Goal: Find specific page/section: Find specific page/section

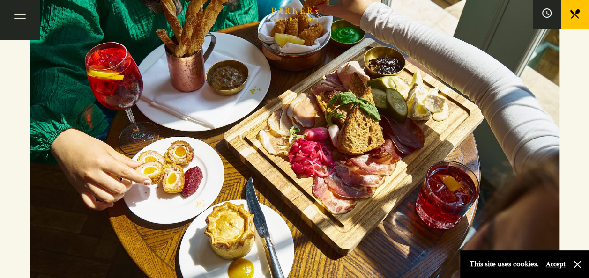
scroll to position [193, 0]
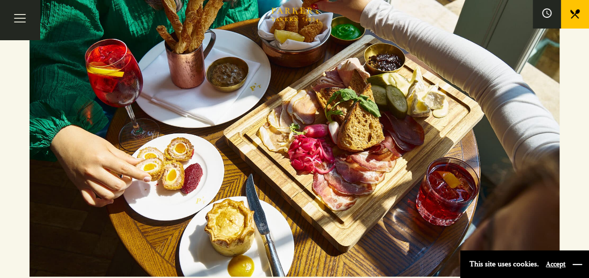
click at [578, 266] on button "button" at bounding box center [576, 264] width 9 height 9
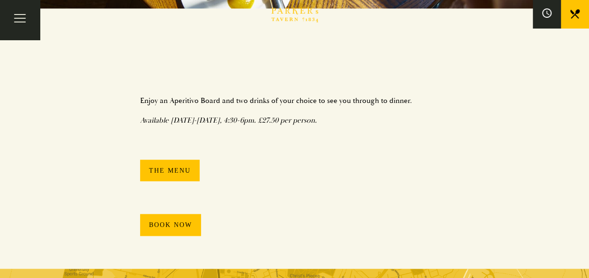
scroll to position [499, 0]
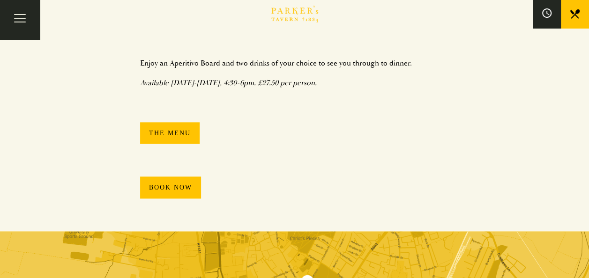
click at [176, 127] on link "The Menu" at bounding box center [169, 133] width 59 height 22
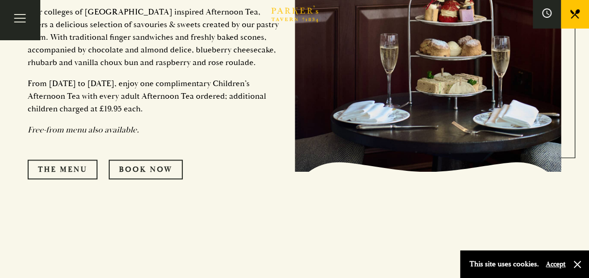
scroll to position [542, 0]
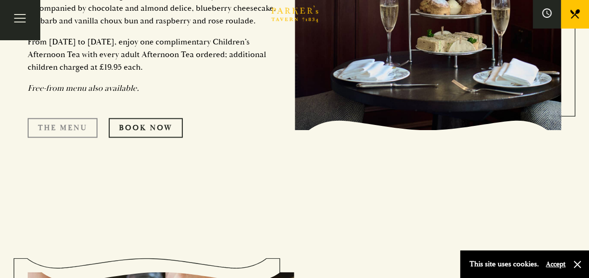
click at [53, 118] on link "The Menu" at bounding box center [63, 128] width 70 height 20
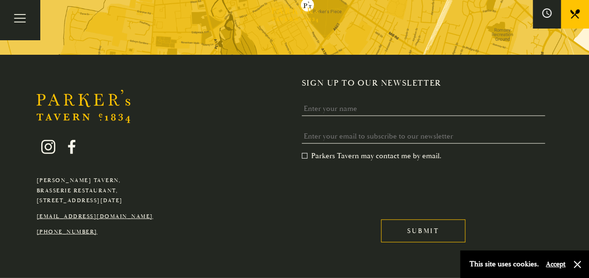
scroll to position [130, 0]
